Goal: Information Seeking & Learning: Learn about a topic

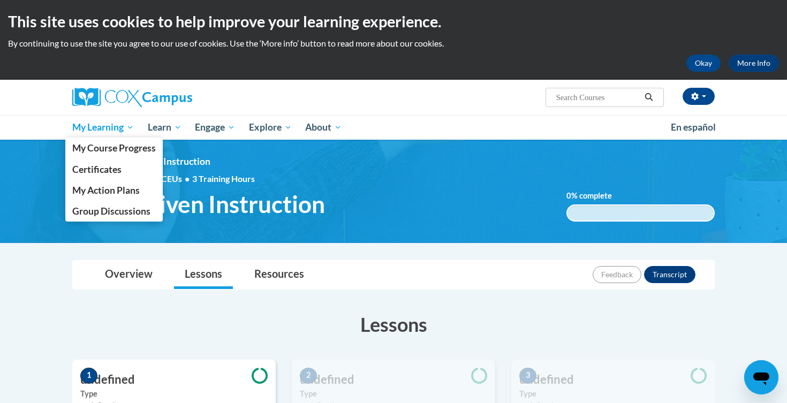
click at [101, 129] on span "My Learning" at bounding box center [103, 127] width 62 height 13
click at [117, 132] on span "My Learning" at bounding box center [103, 127] width 62 height 13
click at [119, 150] on span "My Course Progress" at bounding box center [114, 147] width 84 height 11
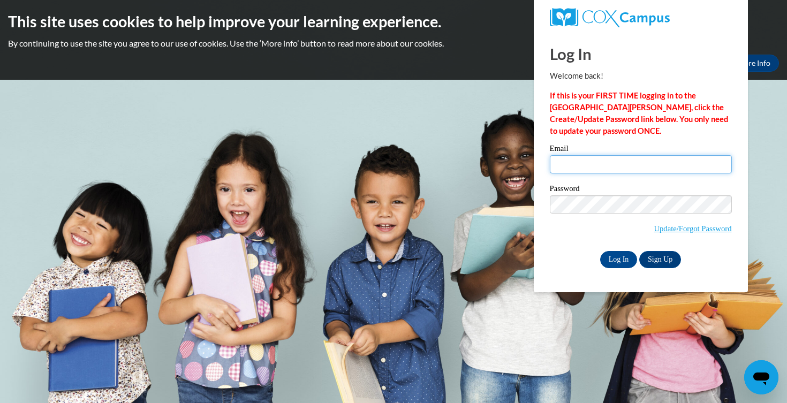
type input "lauren.mauai@k12.hi.us"
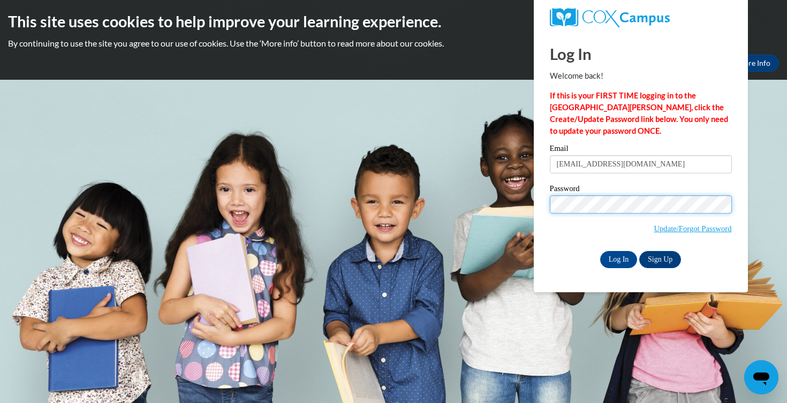
click at [618, 257] on input "Log In" at bounding box center [618, 259] width 37 height 17
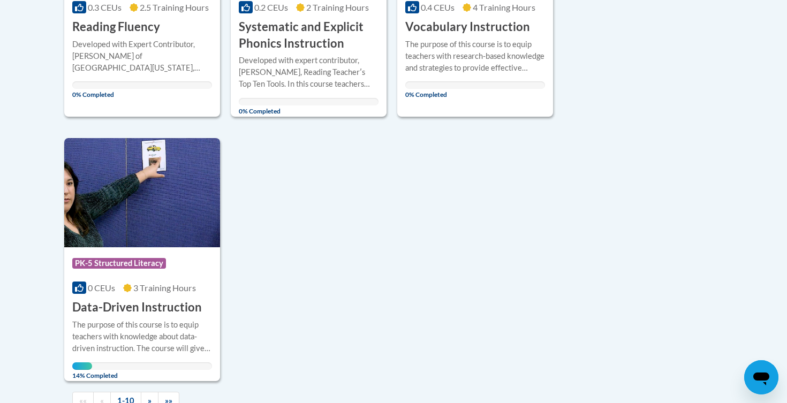
scroll to position [1018, 0]
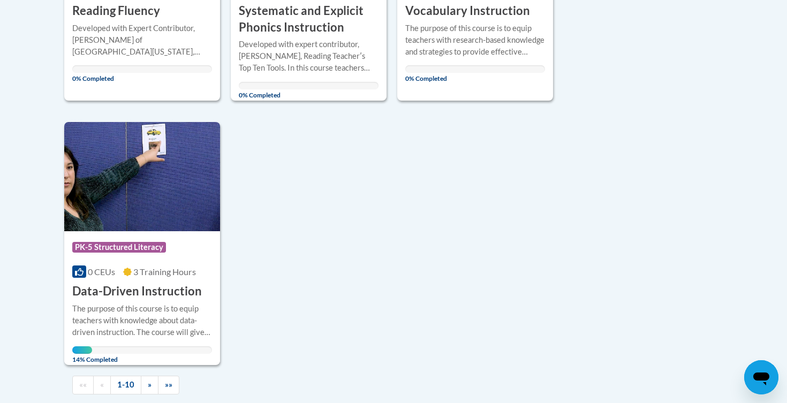
click at [171, 223] on img at bounding box center [142, 176] width 156 height 109
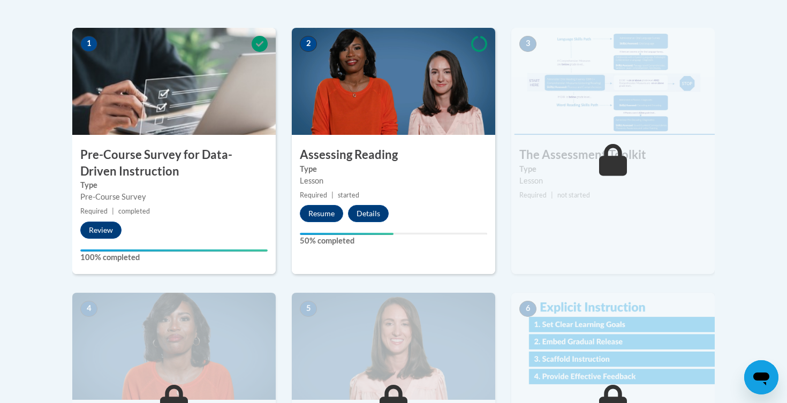
scroll to position [332, 0]
click at [314, 214] on button "Resume" at bounding box center [321, 212] width 43 height 17
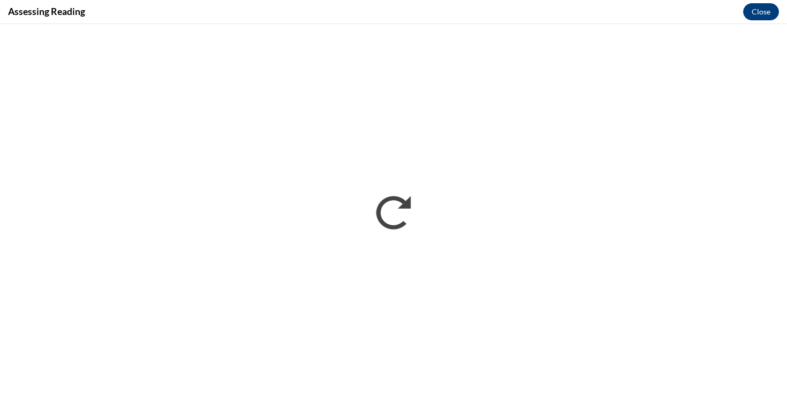
scroll to position [0, 0]
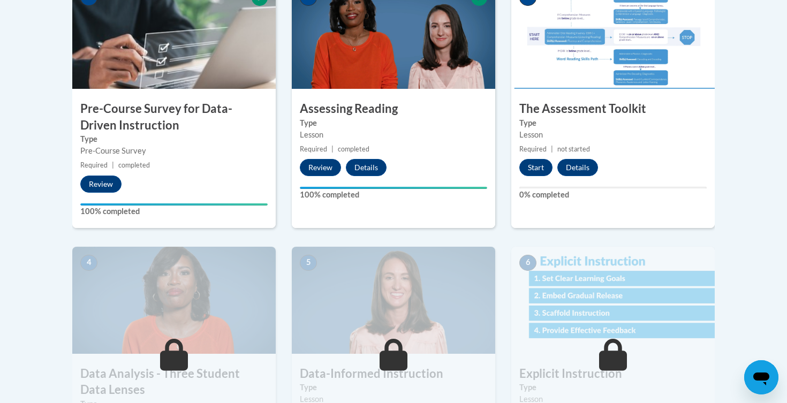
scroll to position [378, 0]
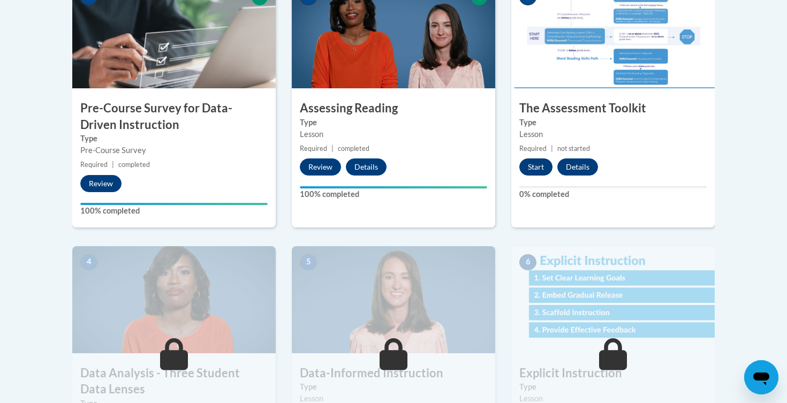
click at [540, 167] on button "Start" at bounding box center [535, 166] width 33 height 17
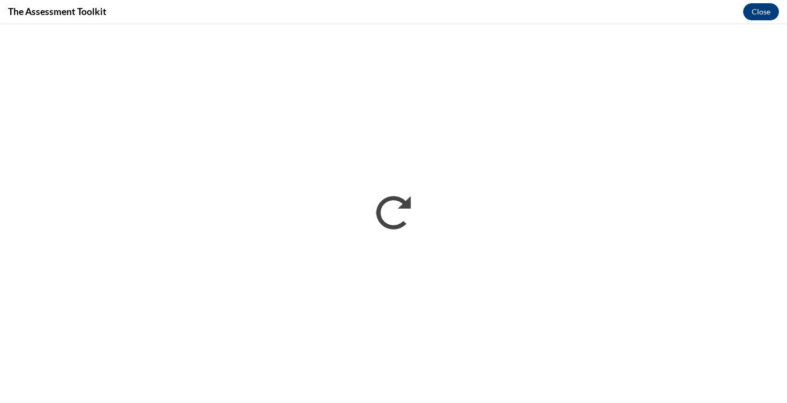
scroll to position [0, 0]
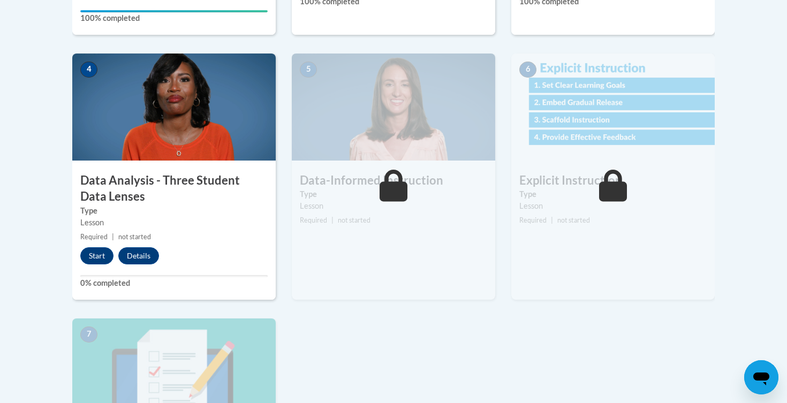
scroll to position [573, 0]
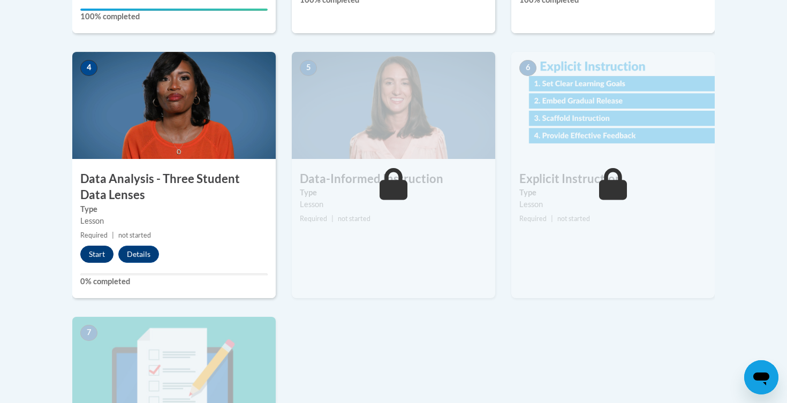
click at [101, 257] on button "Start" at bounding box center [96, 254] width 33 height 17
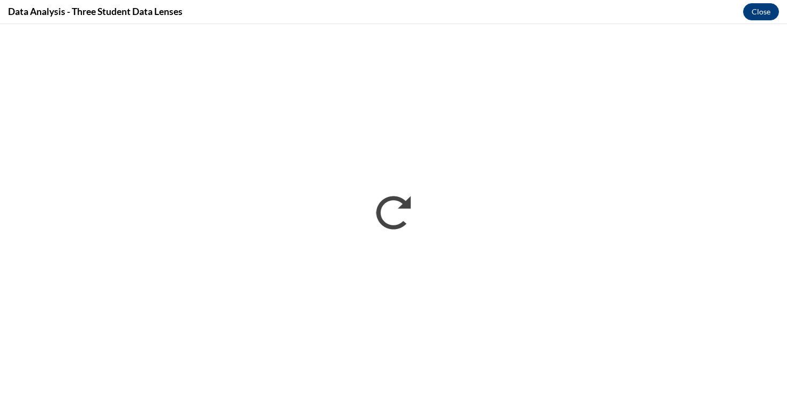
scroll to position [0, 0]
